Goal: Check status

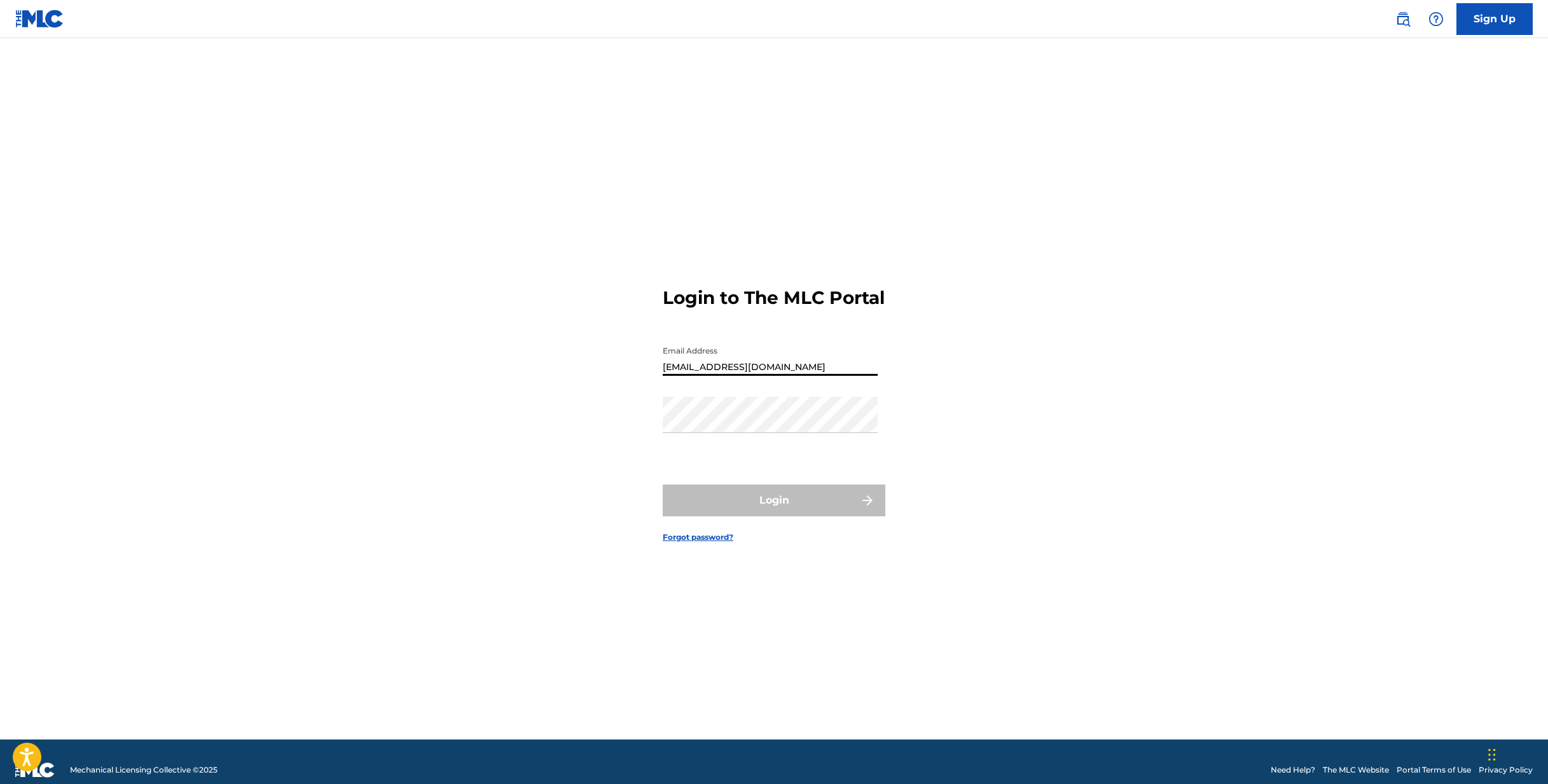
type input "[EMAIL_ADDRESS][DOMAIN_NAME]"
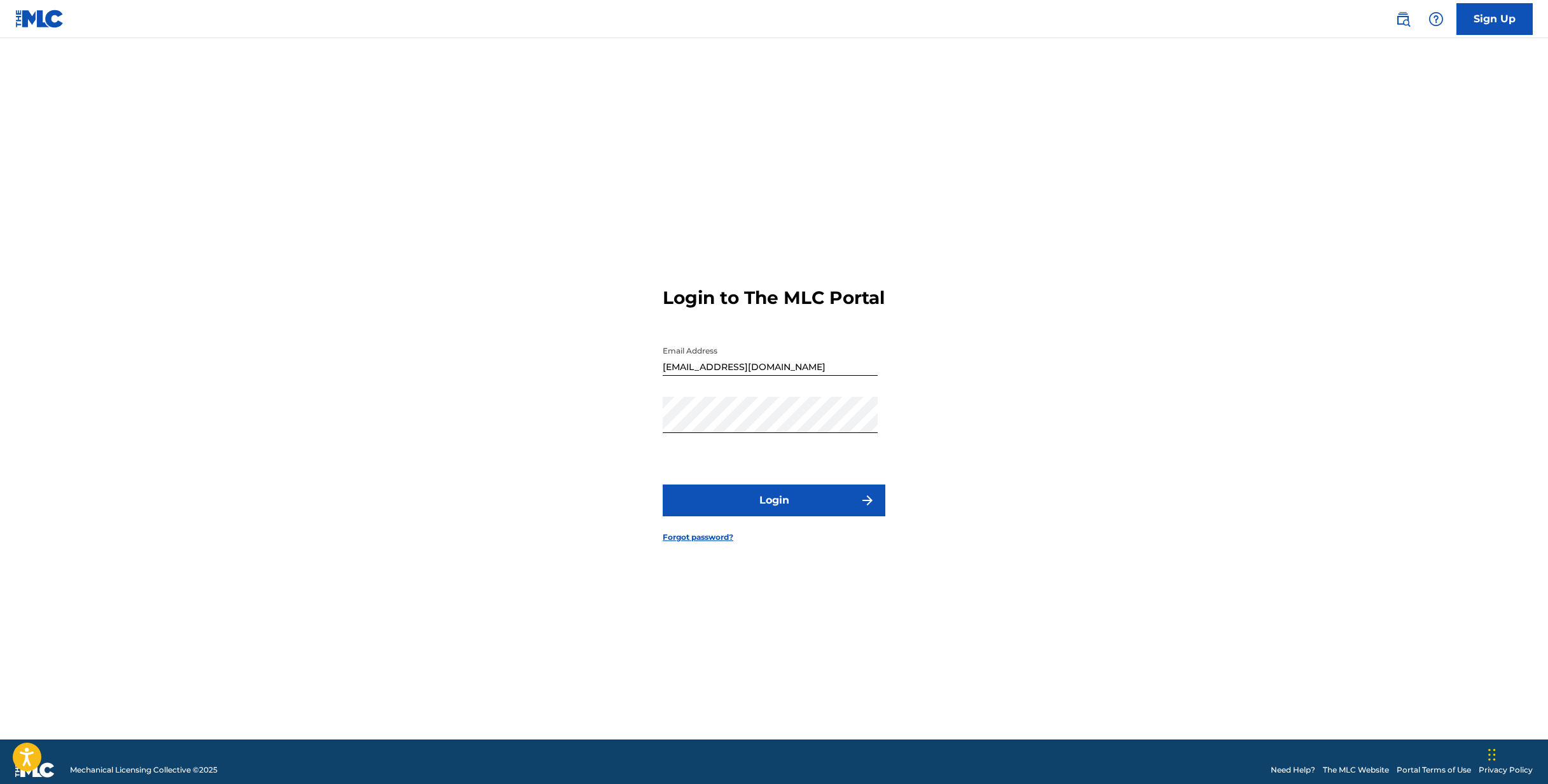
click at [720, 503] on button "Login" at bounding box center [774, 500] width 223 height 32
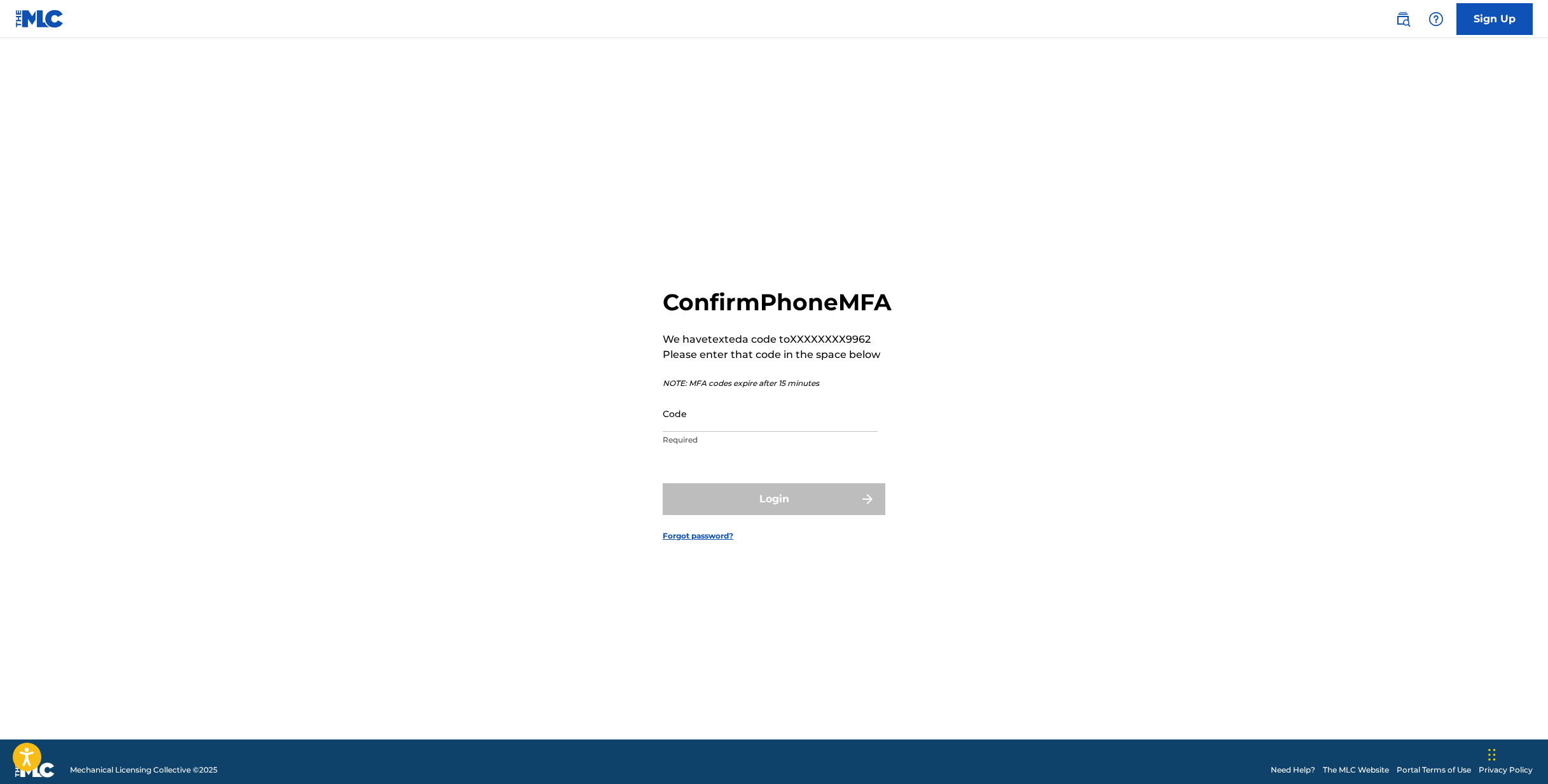
click at [710, 432] on input "Code" at bounding box center [770, 413] width 215 height 36
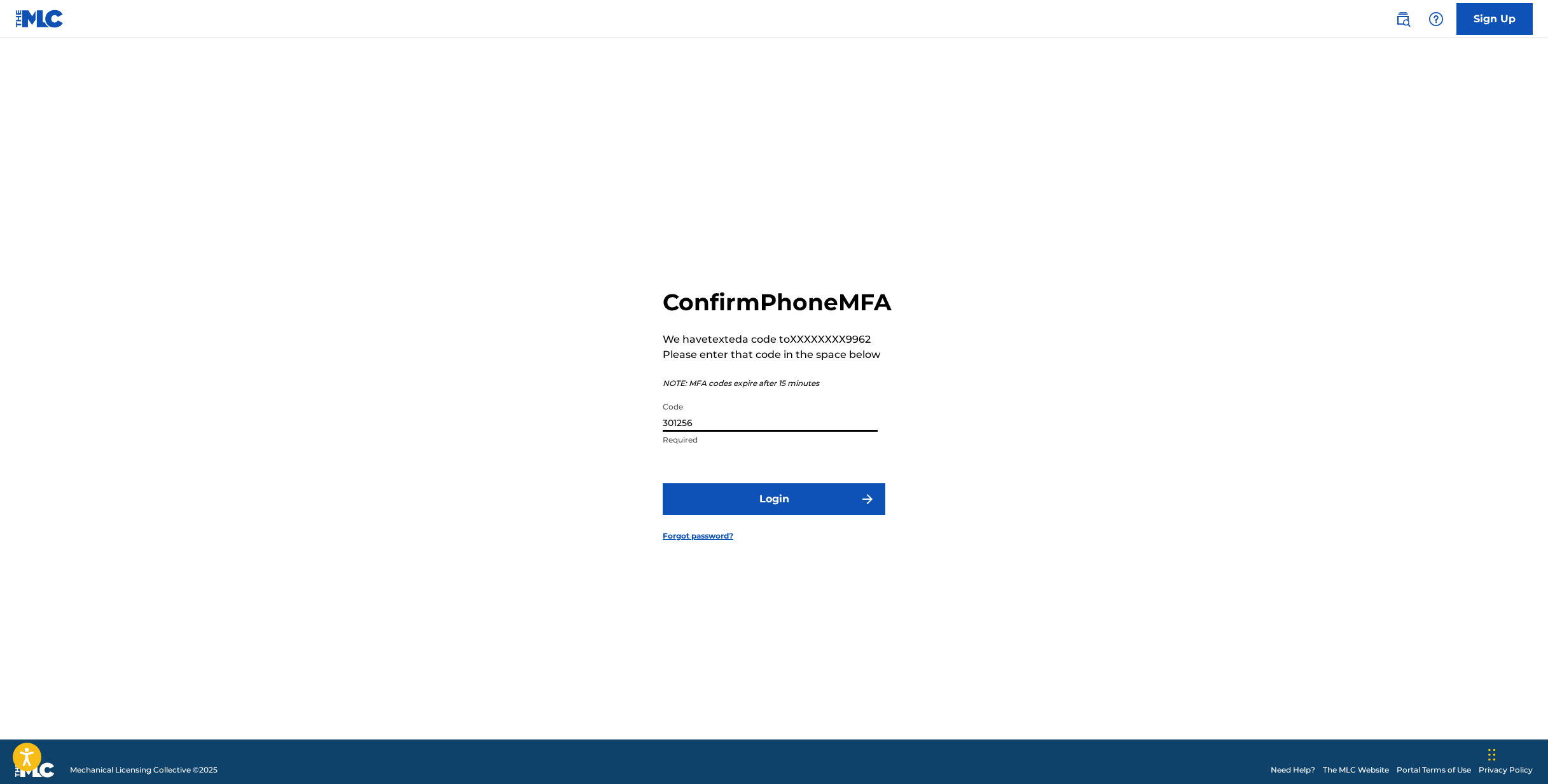
scroll to position [0, 1]
type input "301256"
click at [786, 509] on button "Login" at bounding box center [774, 499] width 223 height 32
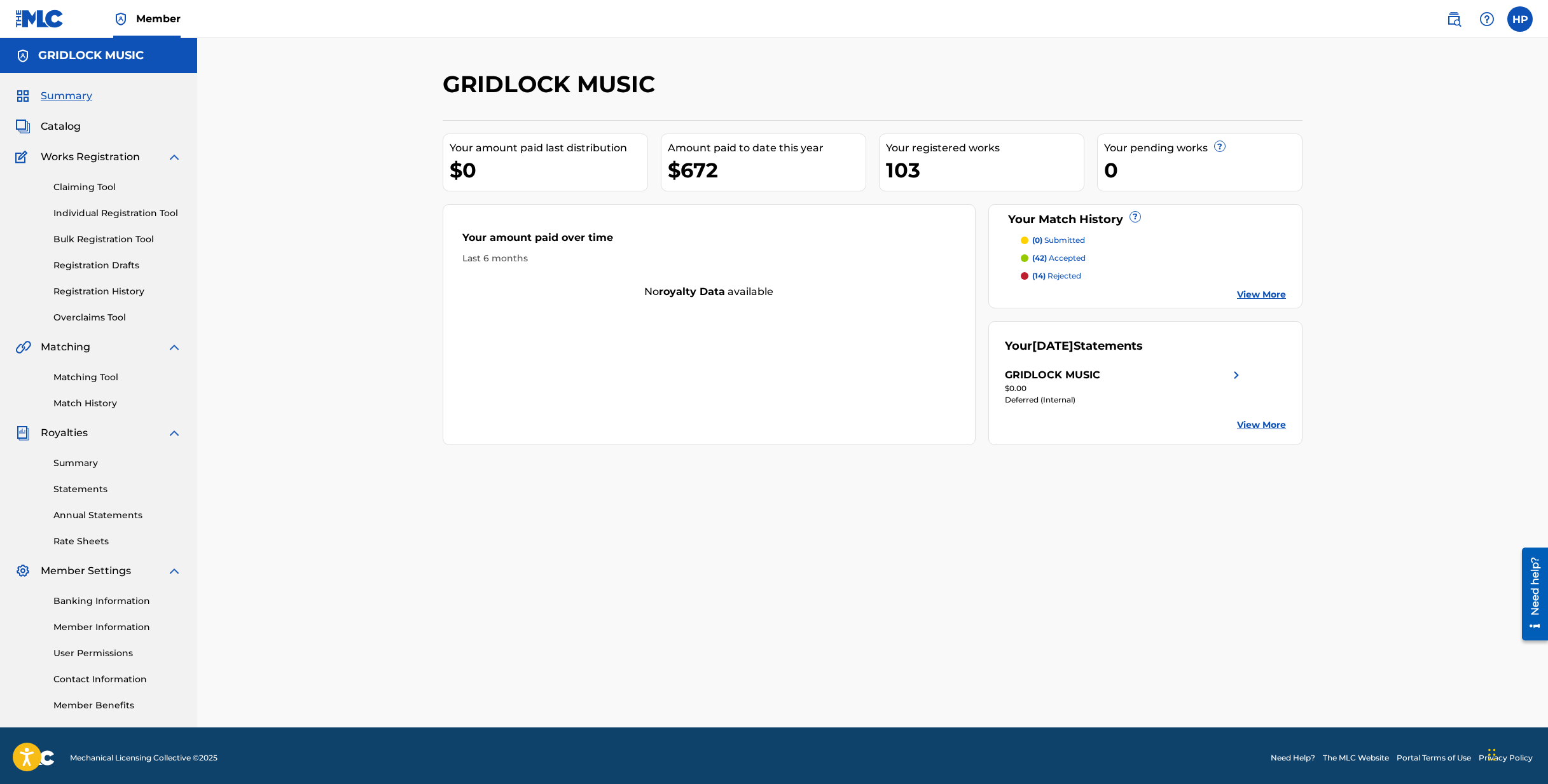
click at [1234, 374] on img at bounding box center [1236, 374] width 15 height 15
click at [83, 484] on link "Statements" at bounding box center [118, 489] width 128 height 13
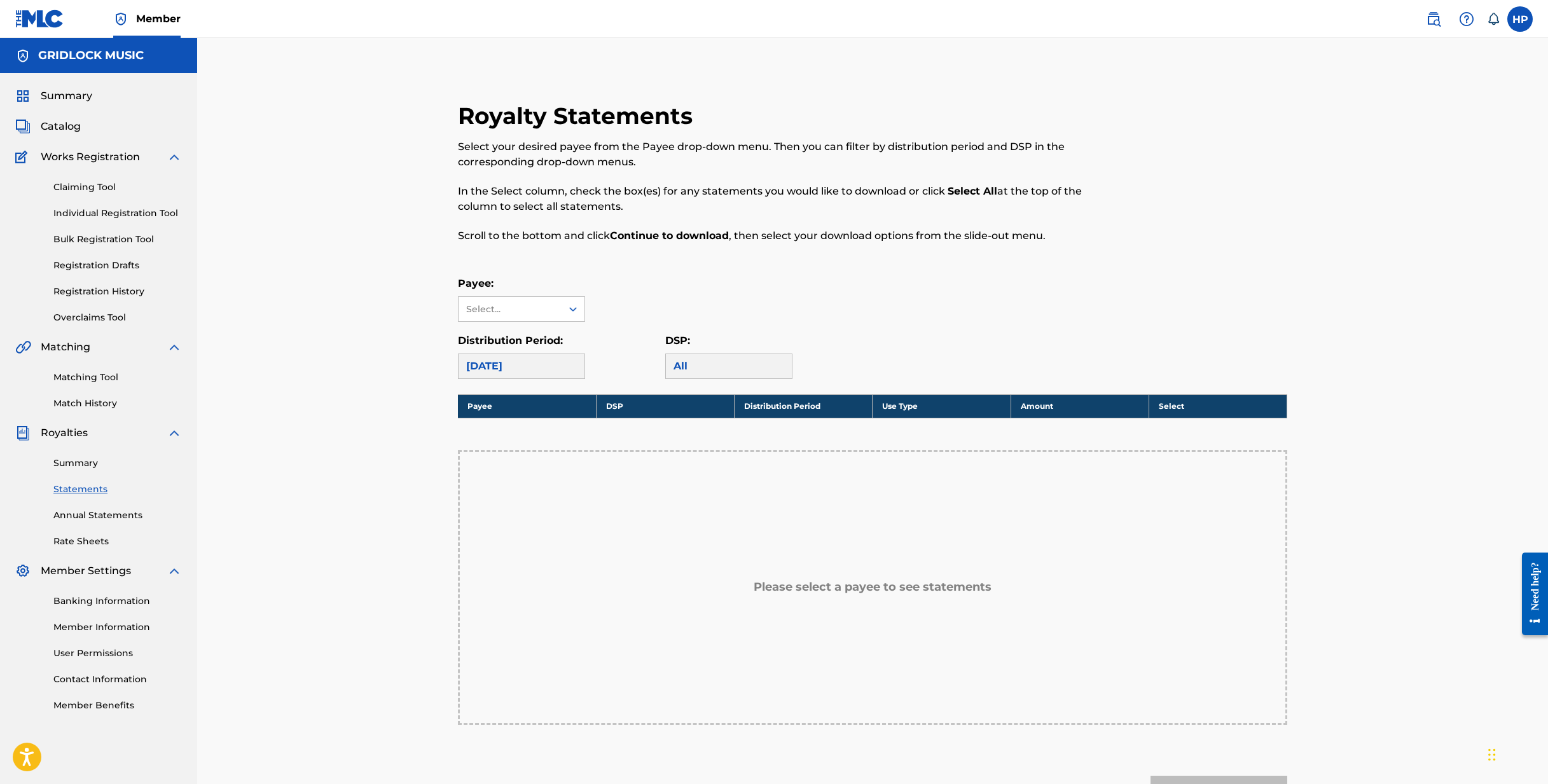
scroll to position [8, 0]
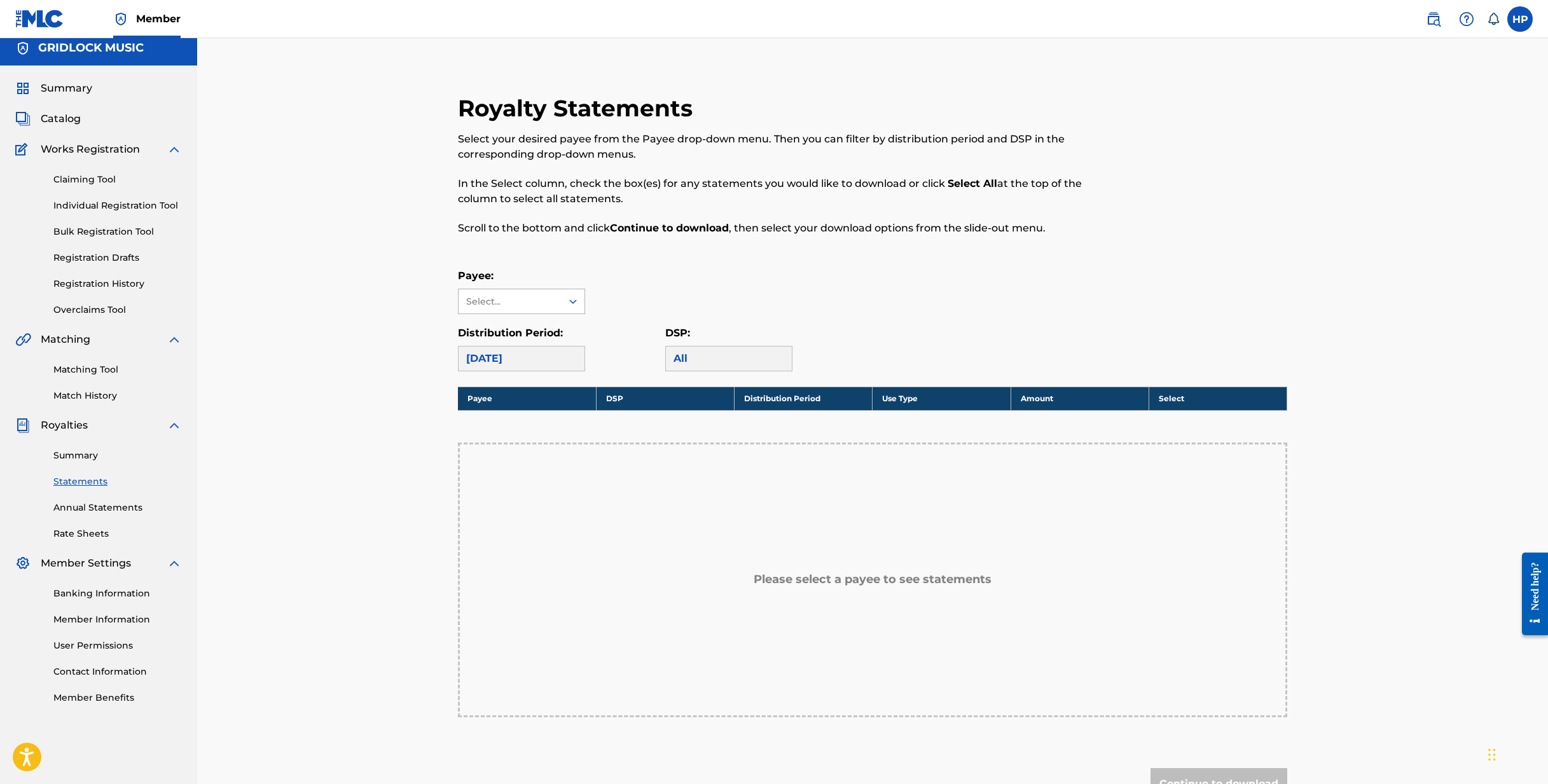
click at [573, 300] on icon at bounding box center [573, 301] width 13 height 13
click at [543, 330] on div "GRIDLOCK MUSIC" at bounding box center [521, 330] width 126 height 32
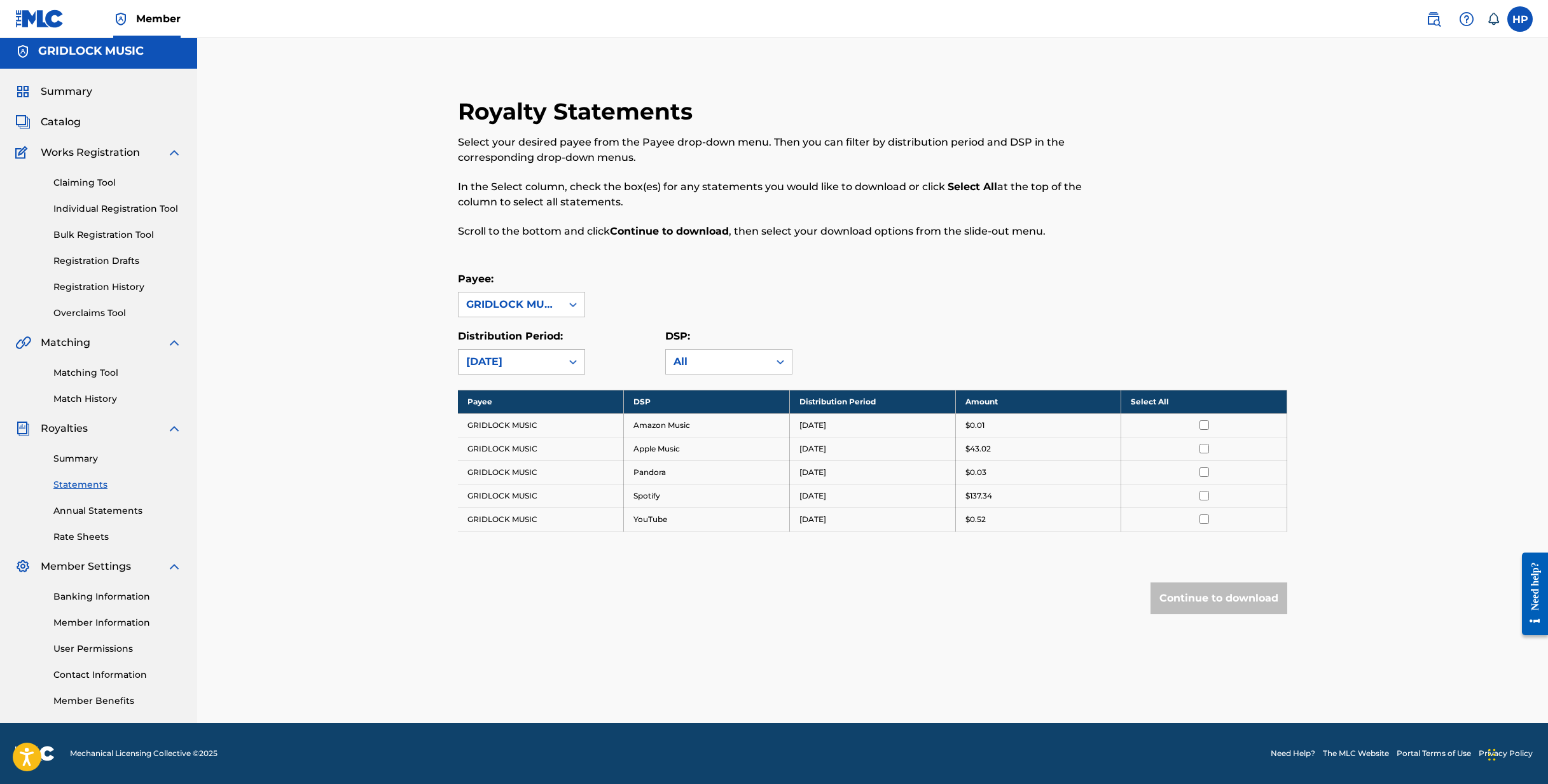
scroll to position [6, 0]
click at [782, 361] on icon at bounding box center [780, 362] width 8 height 5
click at [727, 320] on div "Payee: GRIDLOCK MUSIC Distribution Period: August 2025 DSP: All, 1 of 18. 18 re…" at bounding box center [872, 323] width 829 height 103
click at [572, 360] on icon at bounding box center [573, 361] width 13 height 13
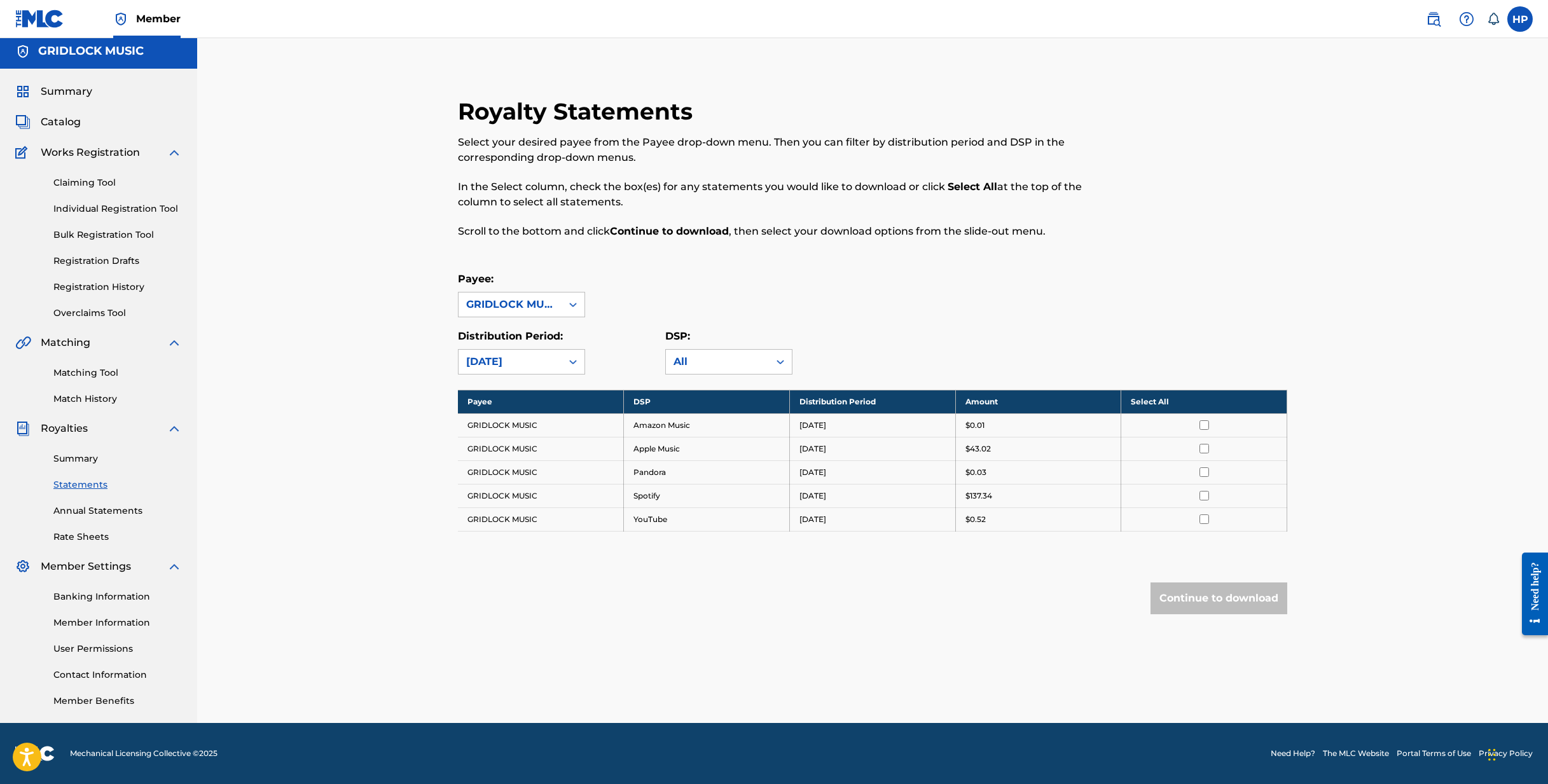
click at [572, 360] on icon at bounding box center [573, 361] width 13 height 13
click at [108, 508] on link "Annual Statements" at bounding box center [118, 511] width 128 height 13
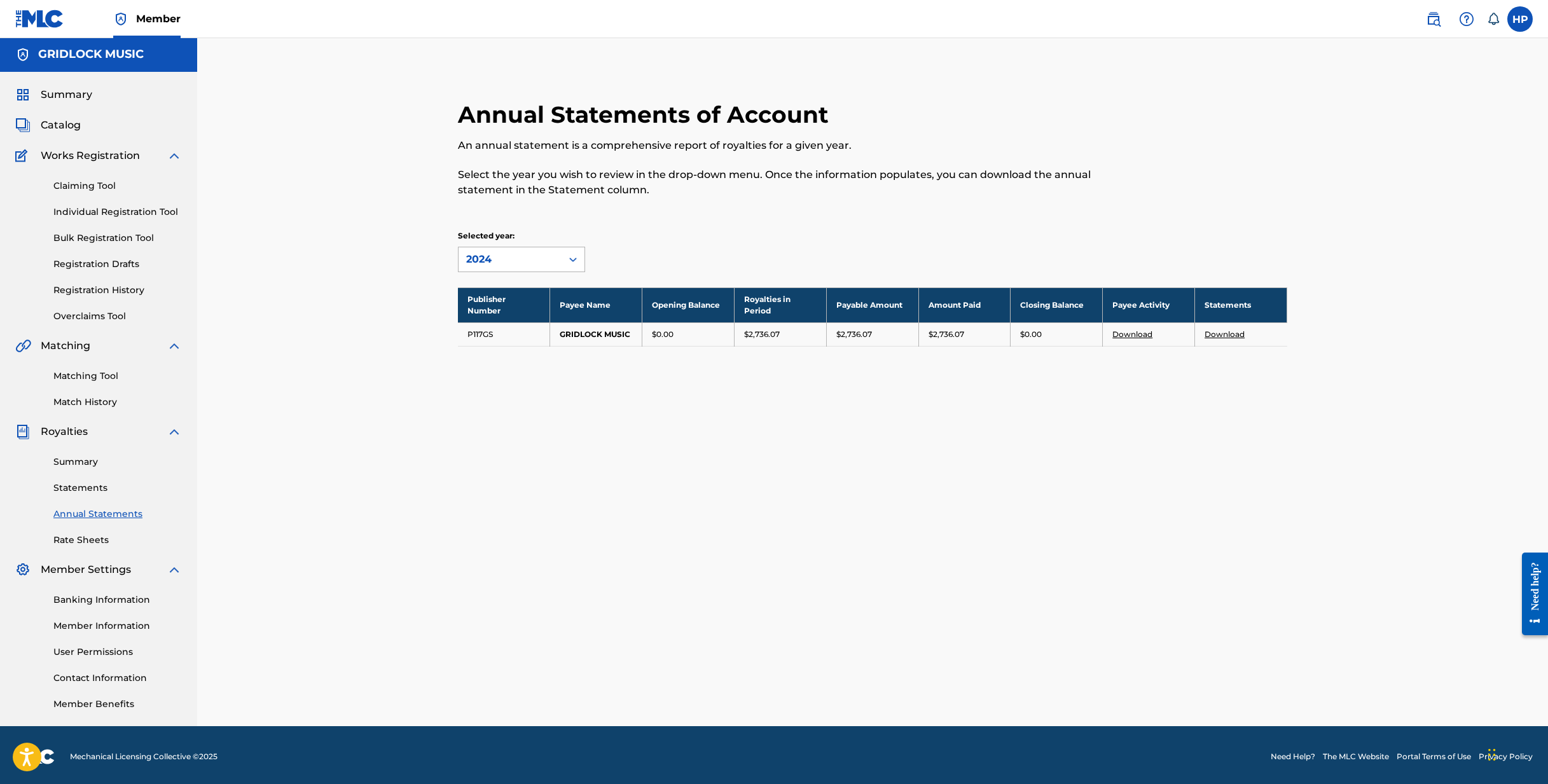
scroll to position [3, 1]
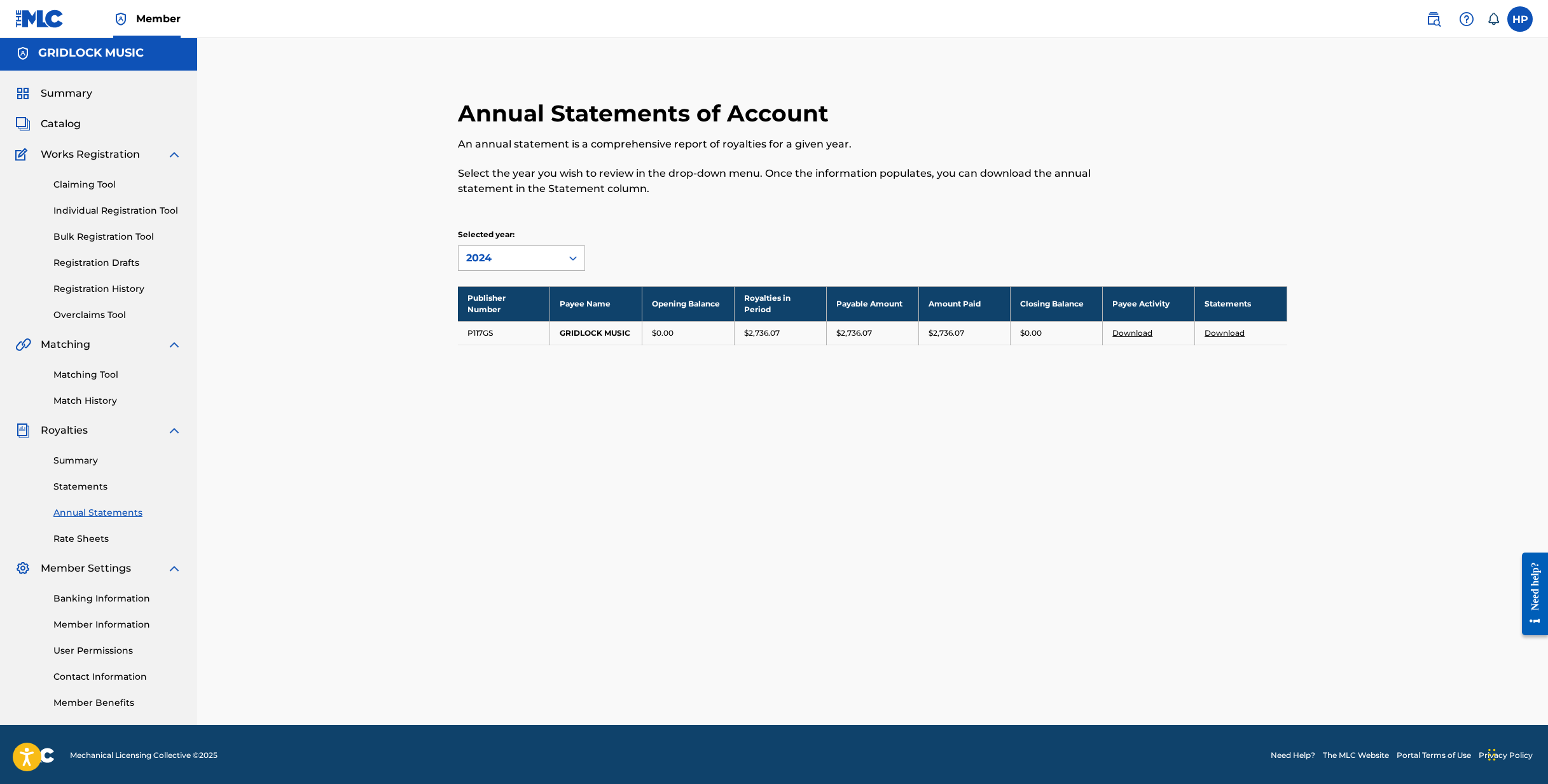
click at [571, 260] on icon at bounding box center [573, 258] width 13 height 13
click at [513, 262] on div "2024" at bounding box center [510, 258] width 88 height 15
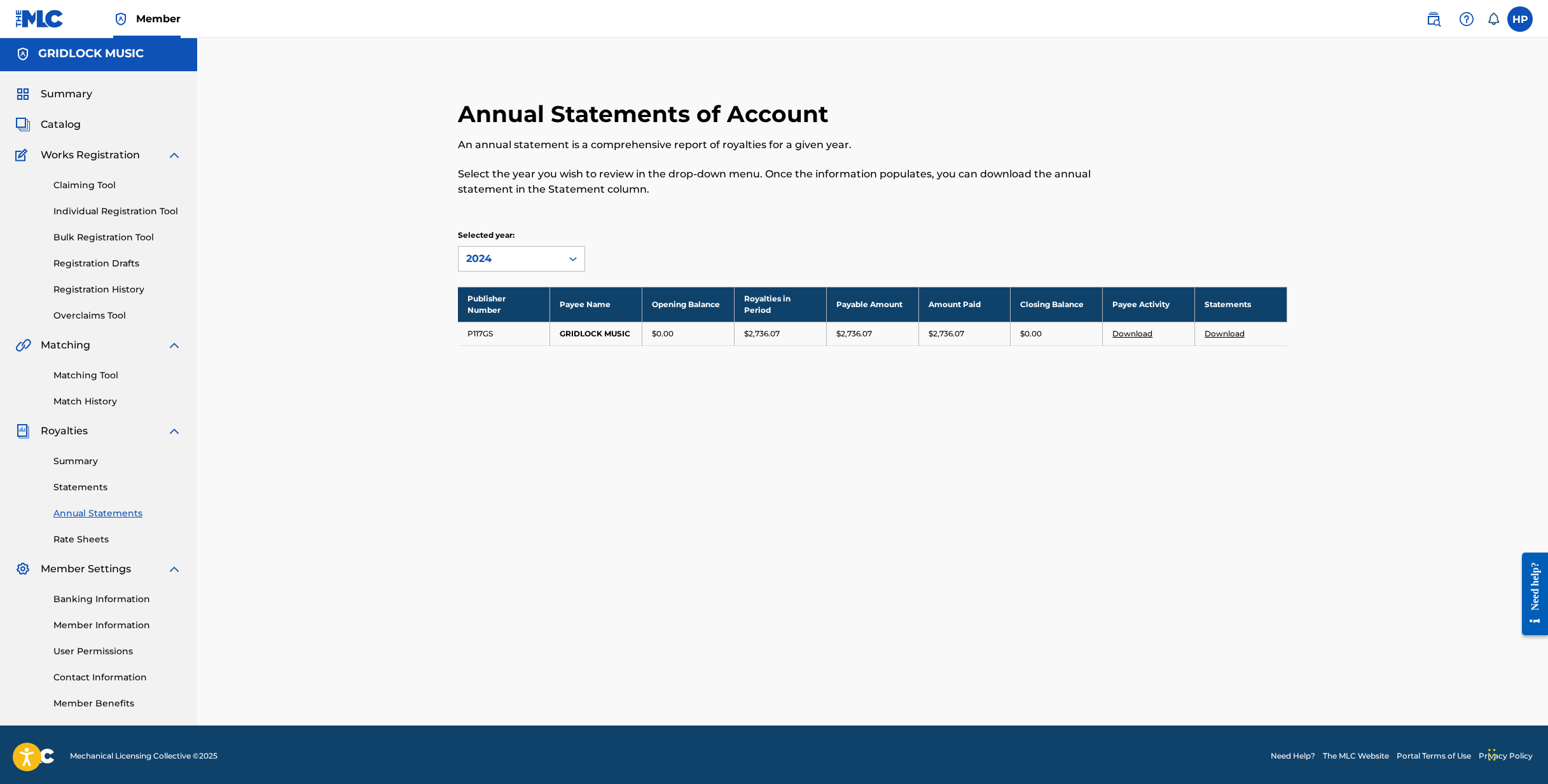
click at [60, 90] on span "Summary" at bounding box center [67, 94] width 52 height 15
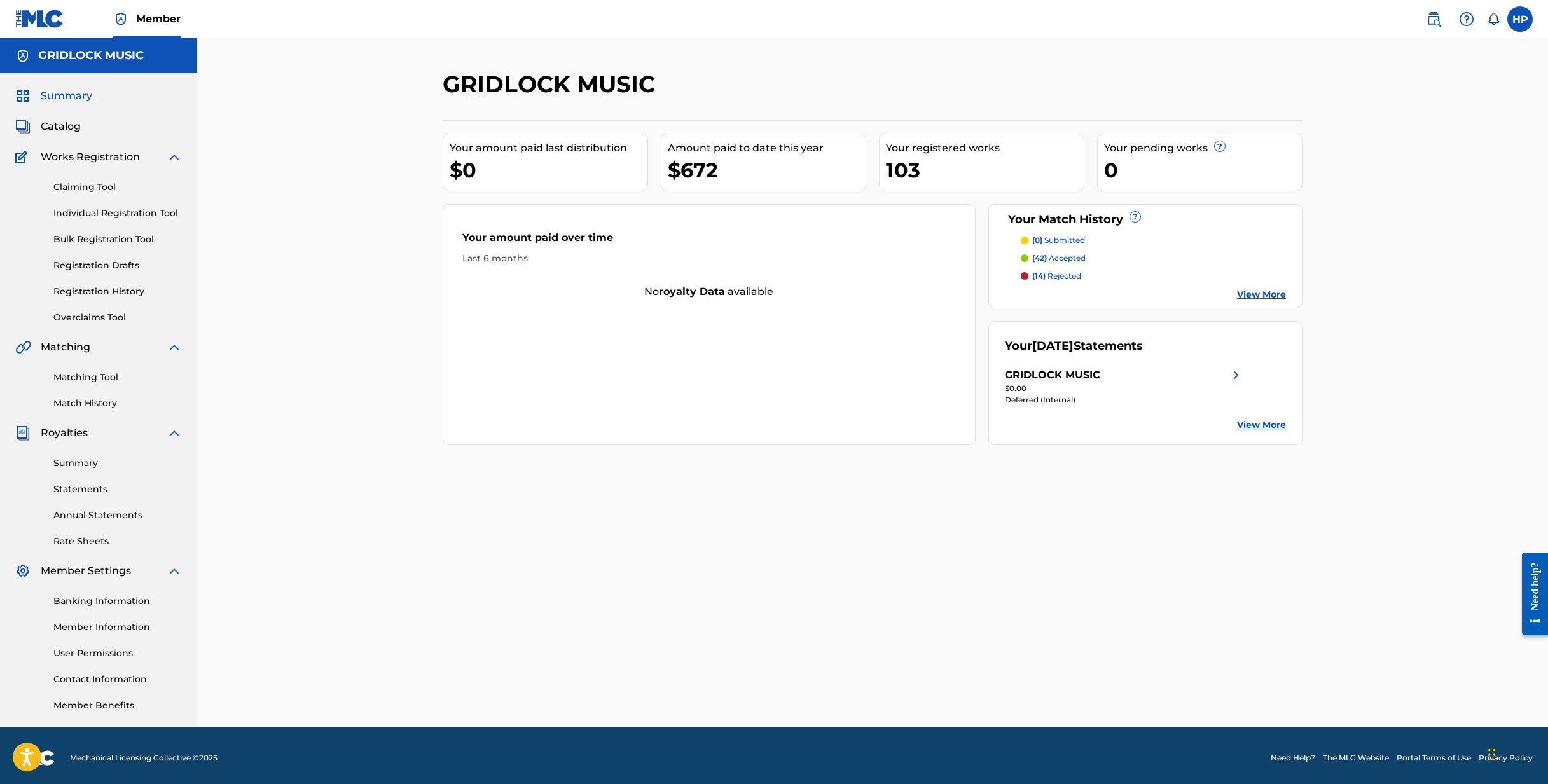
scroll to position [5, 0]
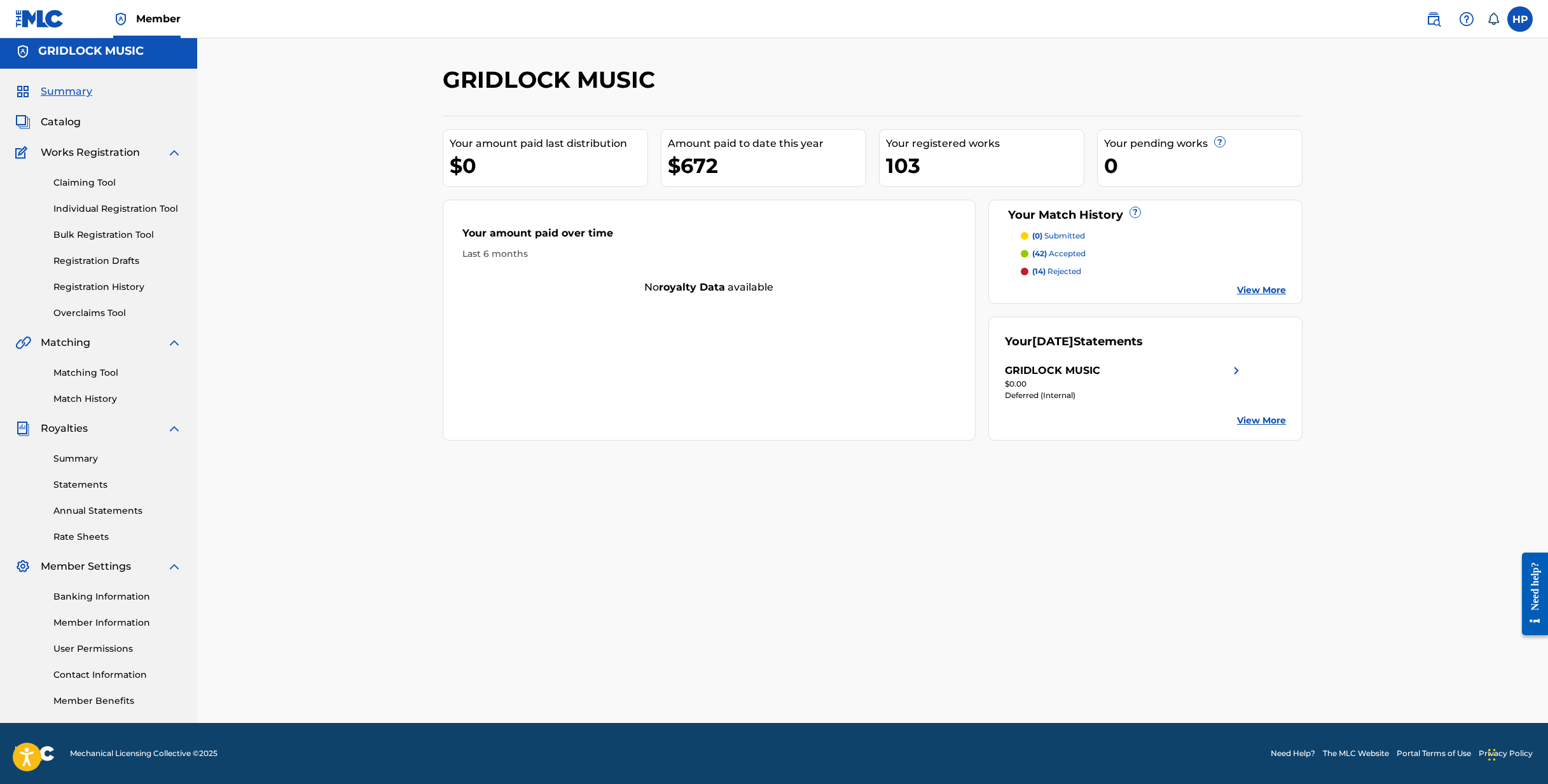
click at [1269, 419] on link "View More" at bounding box center [1261, 421] width 49 height 13
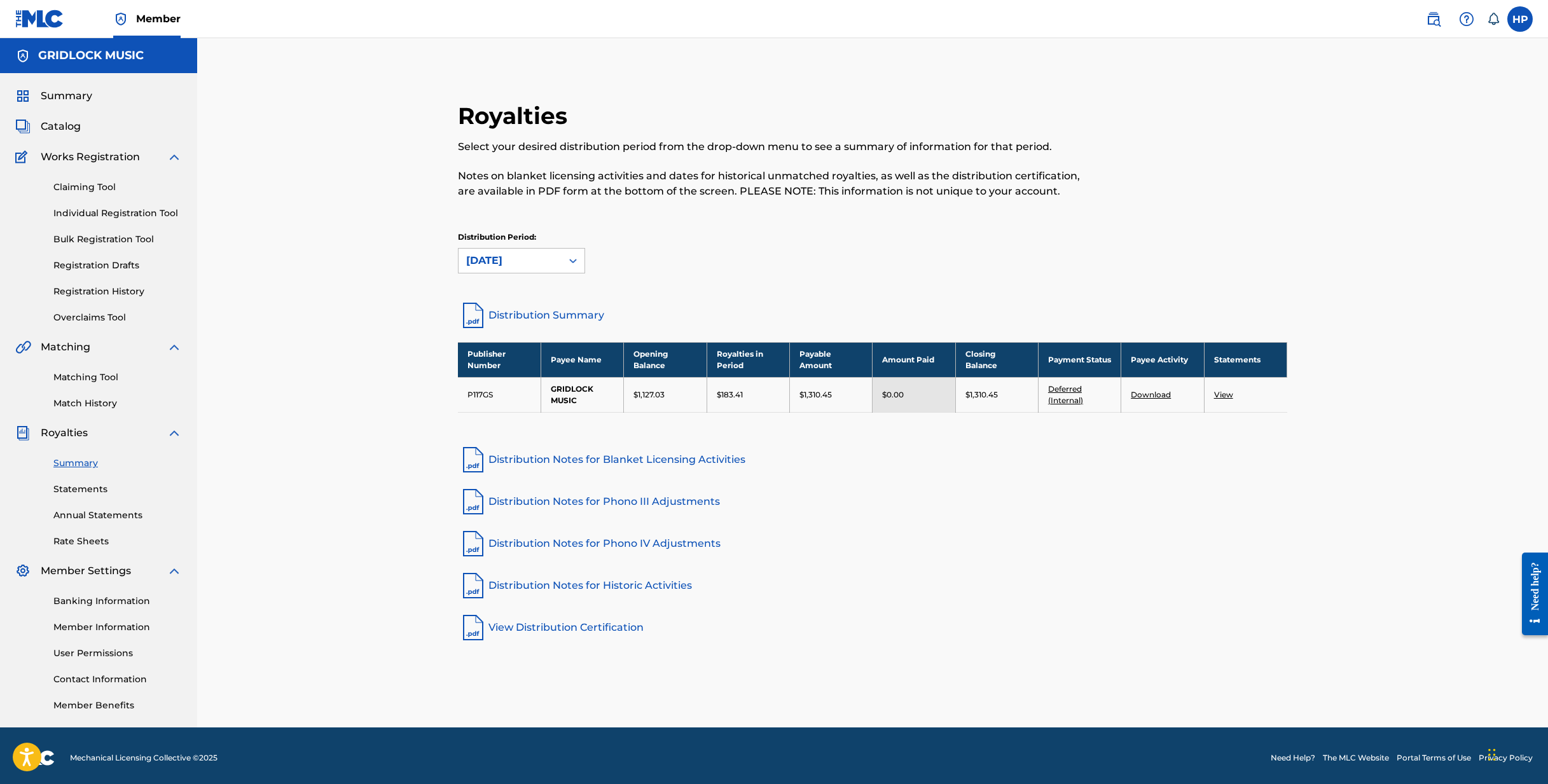
click at [1061, 388] on link "Deferred (Internal)" at bounding box center [1065, 394] width 35 height 21
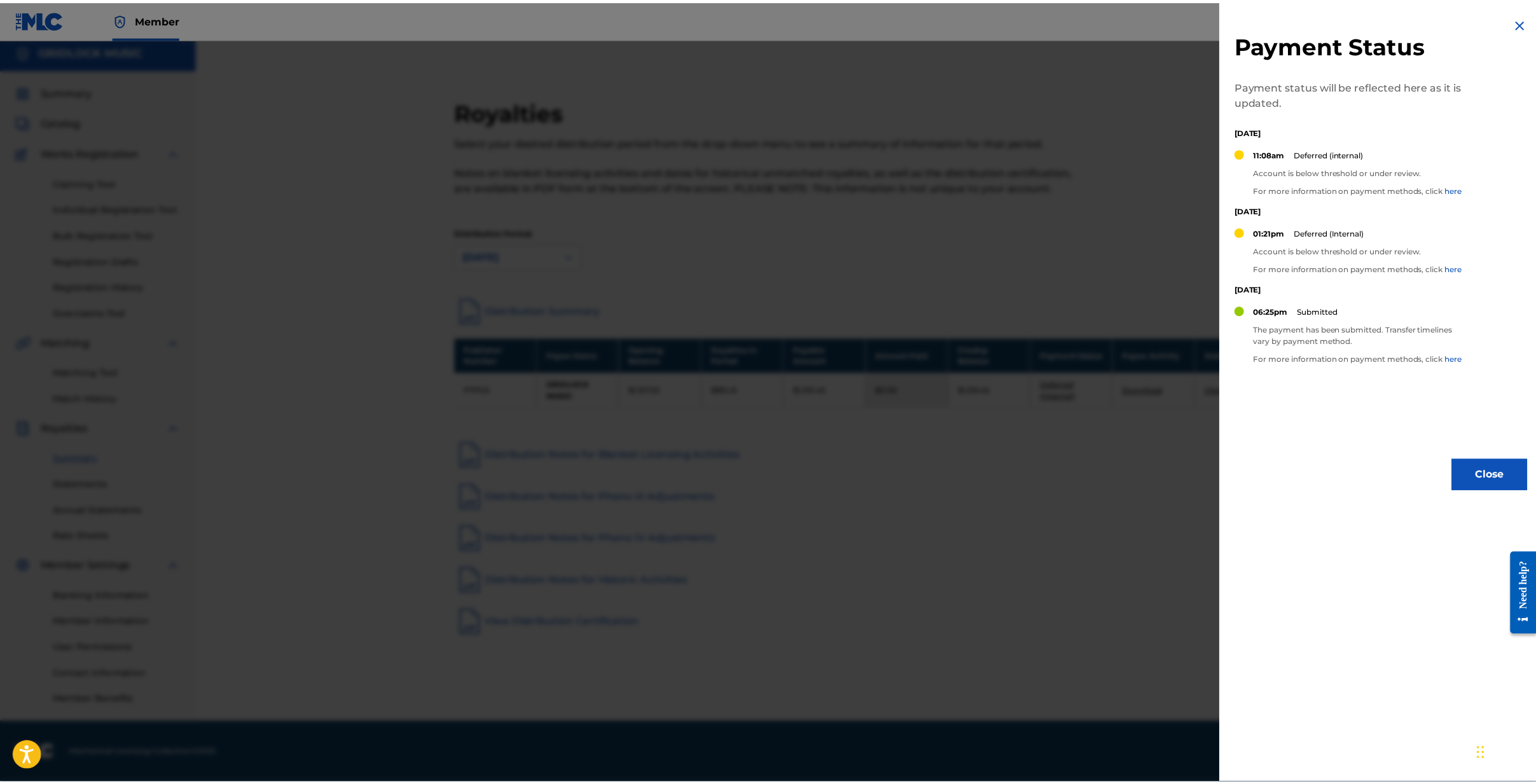
scroll to position [5, 0]
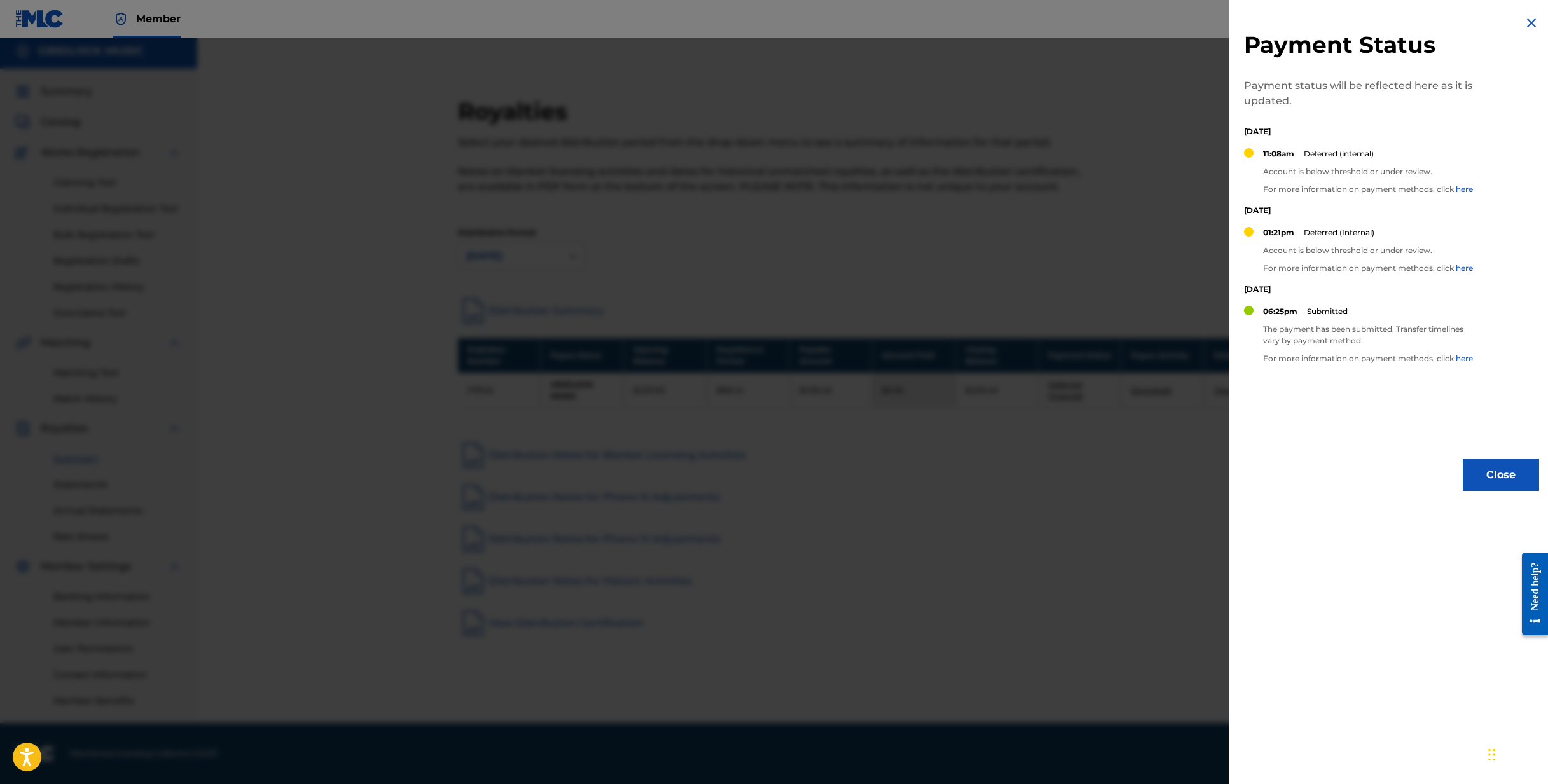
click at [1463, 188] on link "here" at bounding box center [1464, 189] width 17 height 9
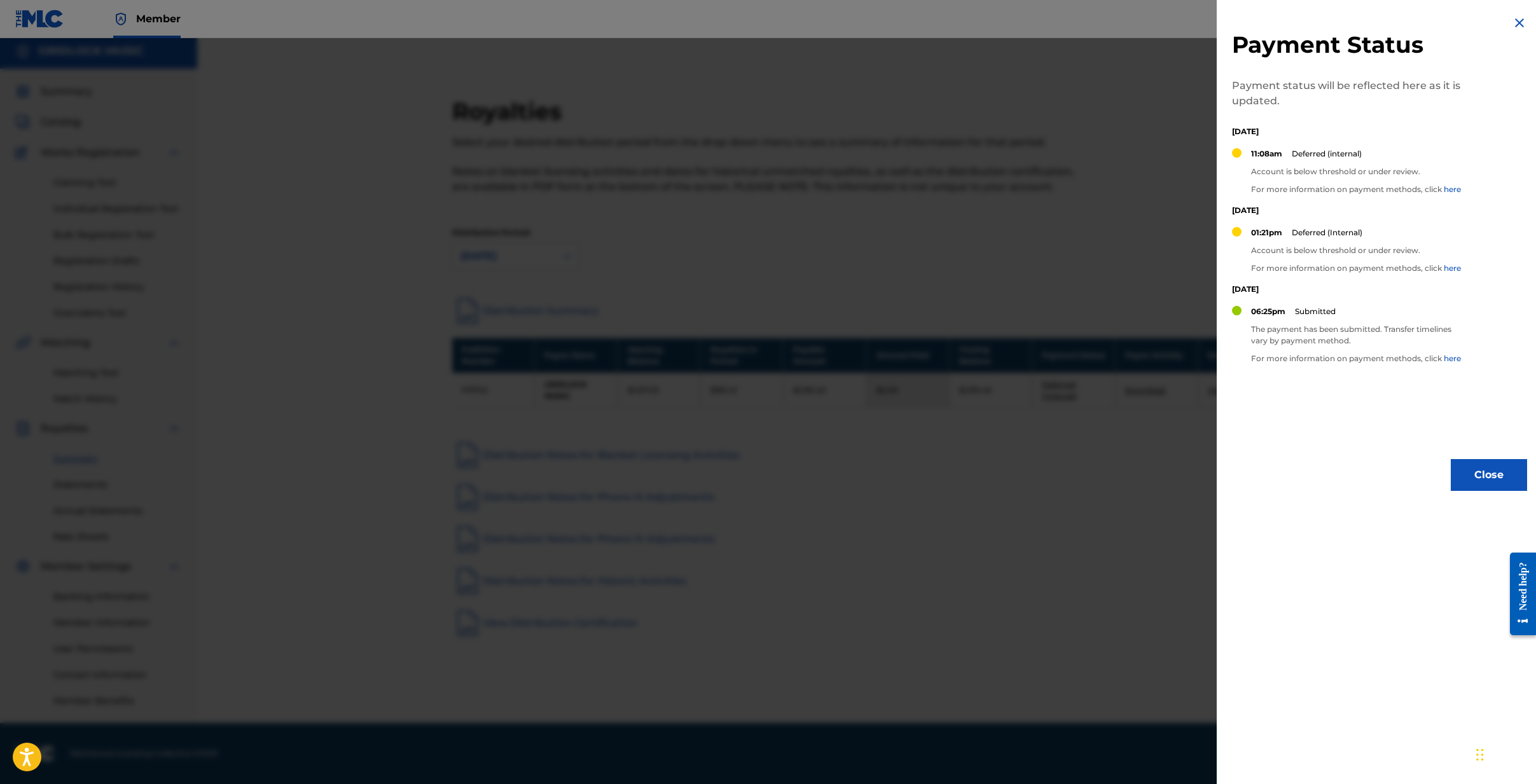
click at [1502, 468] on button "Close" at bounding box center [1489, 475] width 77 height 32
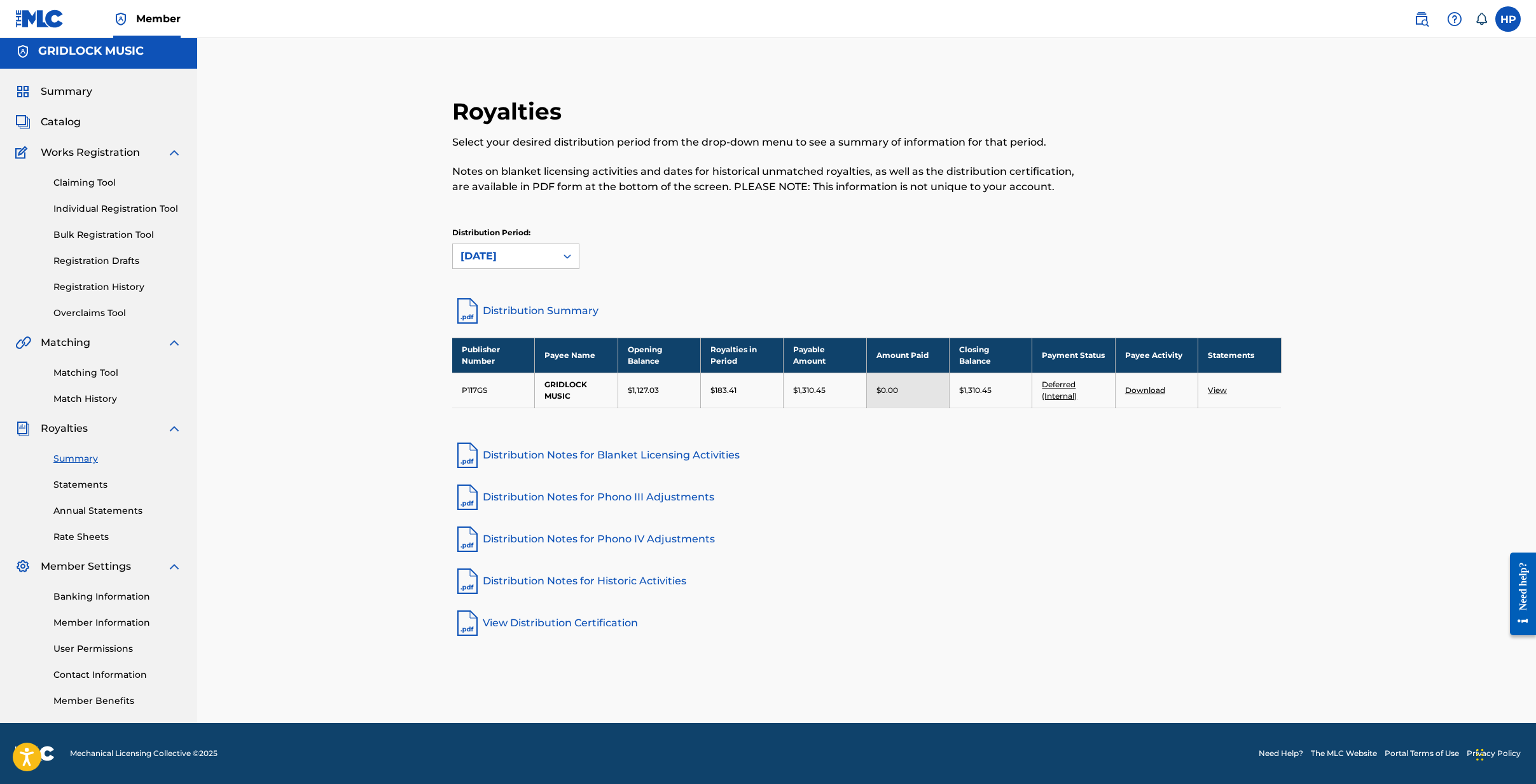
scroll to position [7, 1]
click at [1509, 17] on label at bounding box center [1508, 19] width 26 height 26
click at [1508, 19] on input "HP Herman Powell h.powell1@att.net Notification Preferences Profile Log out" at bounding box center [1508, 19] width 0 height 0
click at [1385, 178] on p "Log out" at bounding box center [1384, 180] width 30 height 11
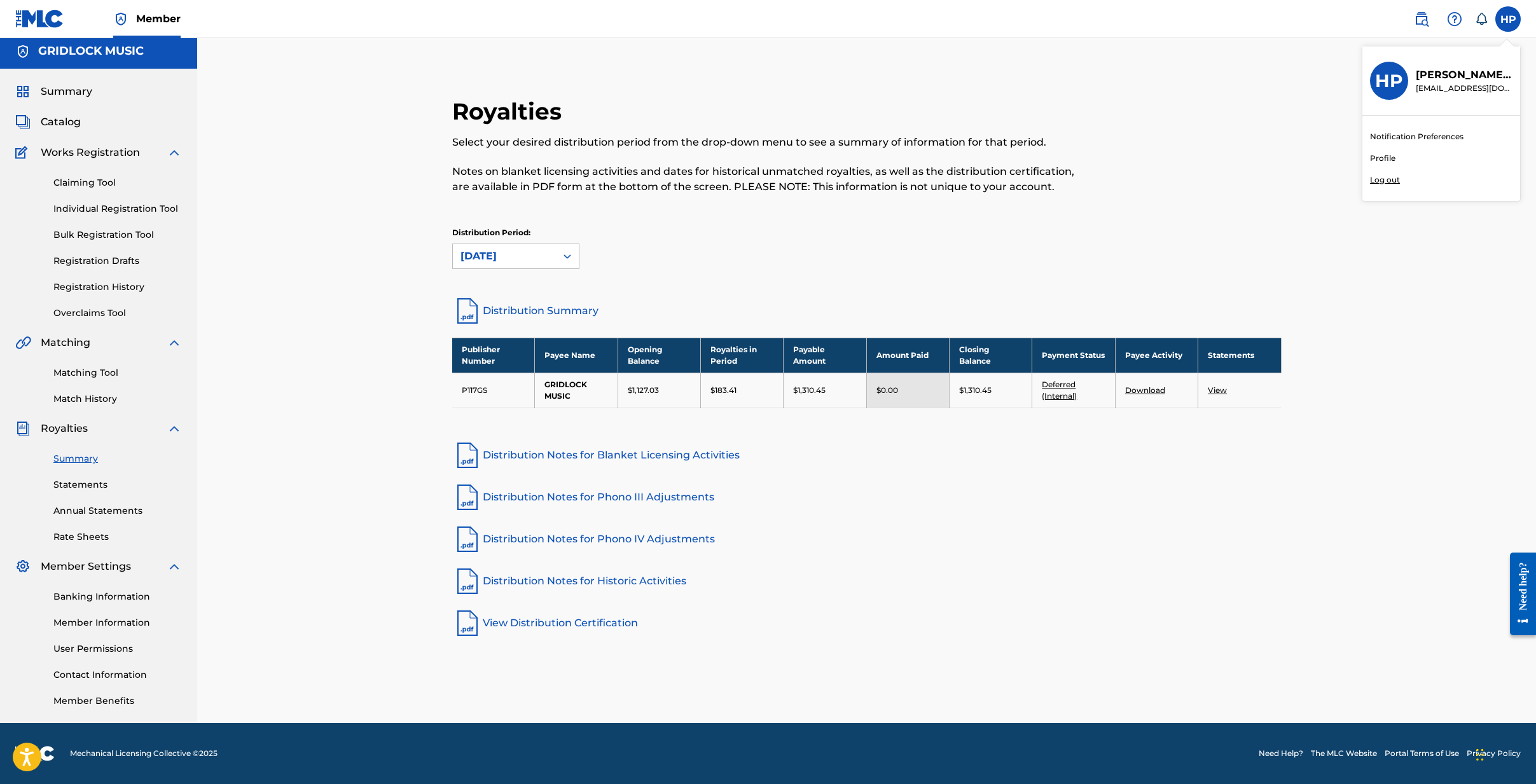
click at [1508, 19] on input "HP Herman Powell h.powell1@att.net Notification Preferences Profile Log out" at bounding box center [1508, 19] width 0 height 0
